Goal: Task Accomplishment & Management: Use online tool/utility

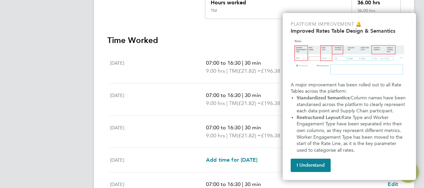
scroll to position [163, 0]
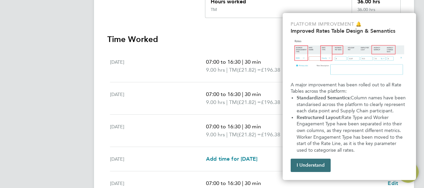
click at [305, 164] on button "I Understand" at bounding box center [311, 165] width 40 height 13
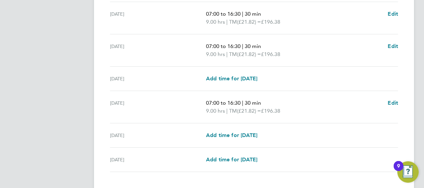
scroll to position [284, 0]
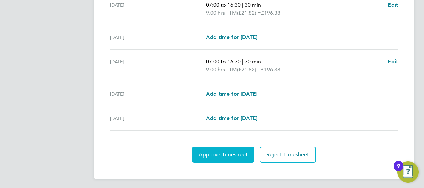
click at [230, 149] on button "Approve Timesheet" at bounding box center [223, 155] width 62 height 16
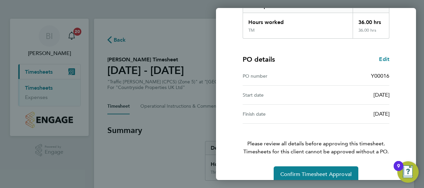
scroll to position [131, 0]
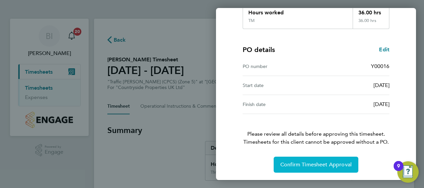
click at [300, 161] on span "Confirm Timesheet Approval" at bounding box center [315, 164] width 71 height 7
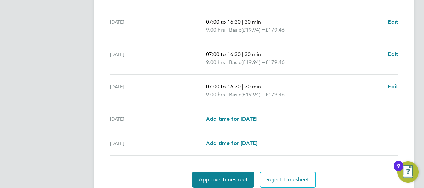
scroll to position [270, 0]
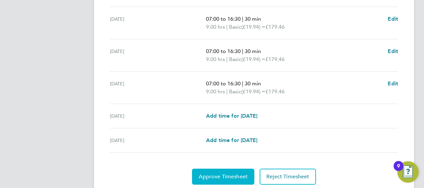
click at [221, 176] on span "Approve Timesheet" at bounding box center [223, 176] width 49 height 7
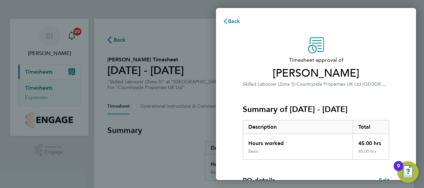
scroll to position [131, 0]
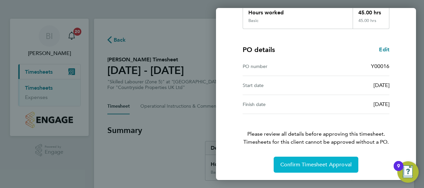
click at [310, 160] on button "Confirm Timesheet Approval" at bounding box center [316, 165] width 85 height 16
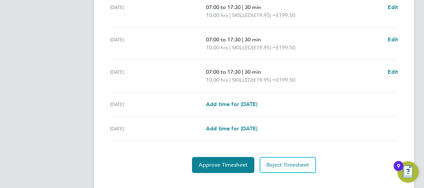
scroll to position [292, 0]
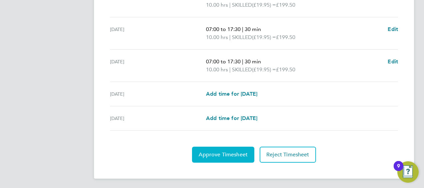
click at [229, 149] on button "Approve Timesheet" at bounding box center [223, 155] width 62 height 16
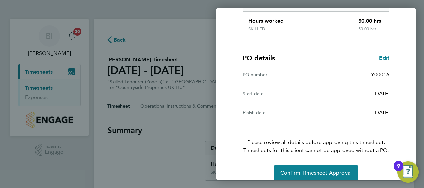
scroll to position [123, 0]
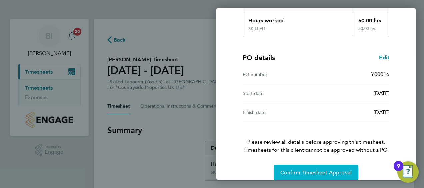
click at [298, 165] on button "Confirm Timesheet Approval" at bounding box center [316, 173] width 85 height 16
